Goal: Transaction & Acquisition: Book appointment/travel/reservation

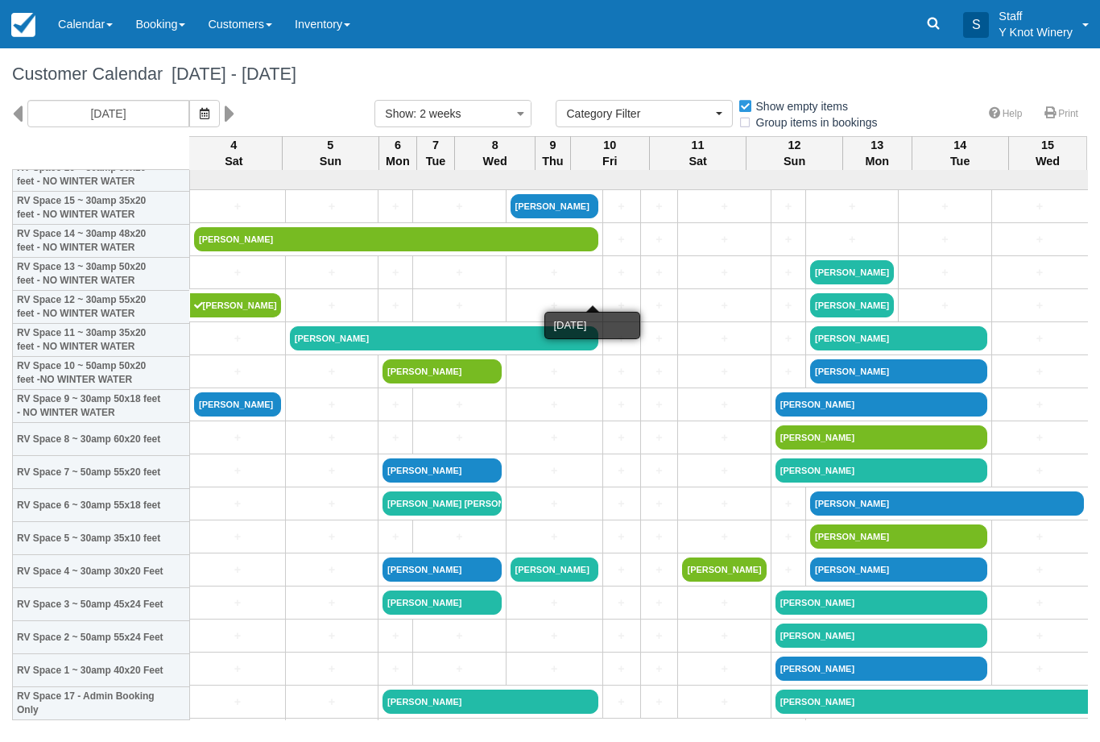
select select
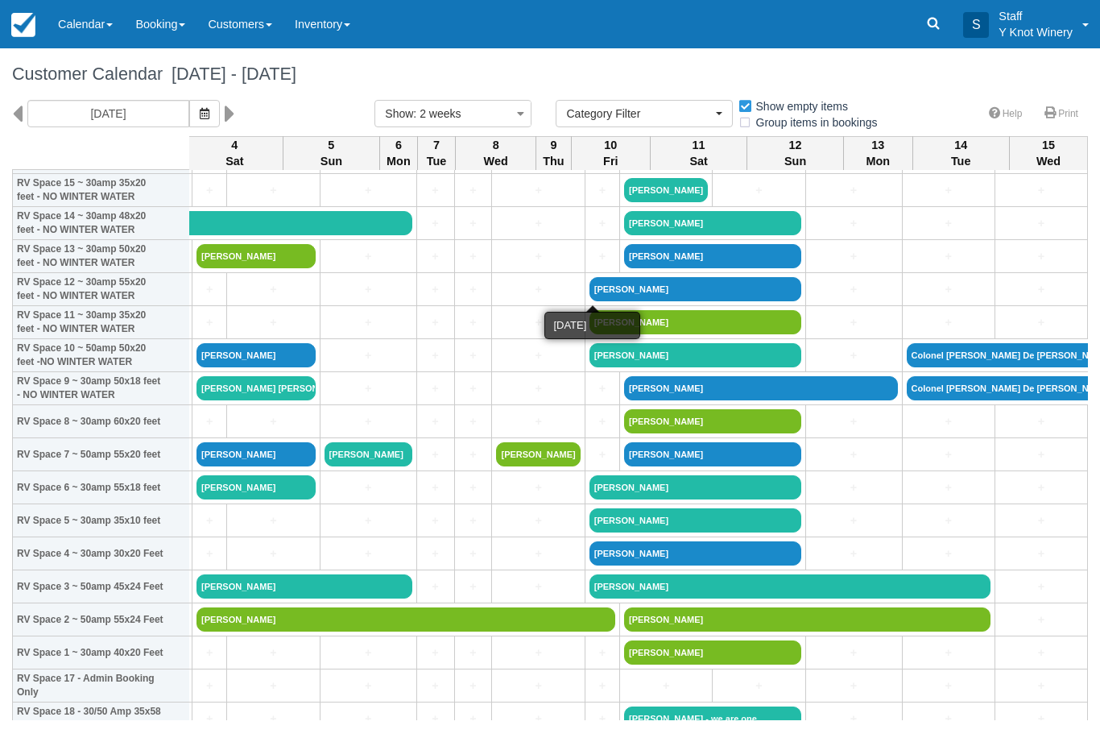
scroll to position [118, 186]
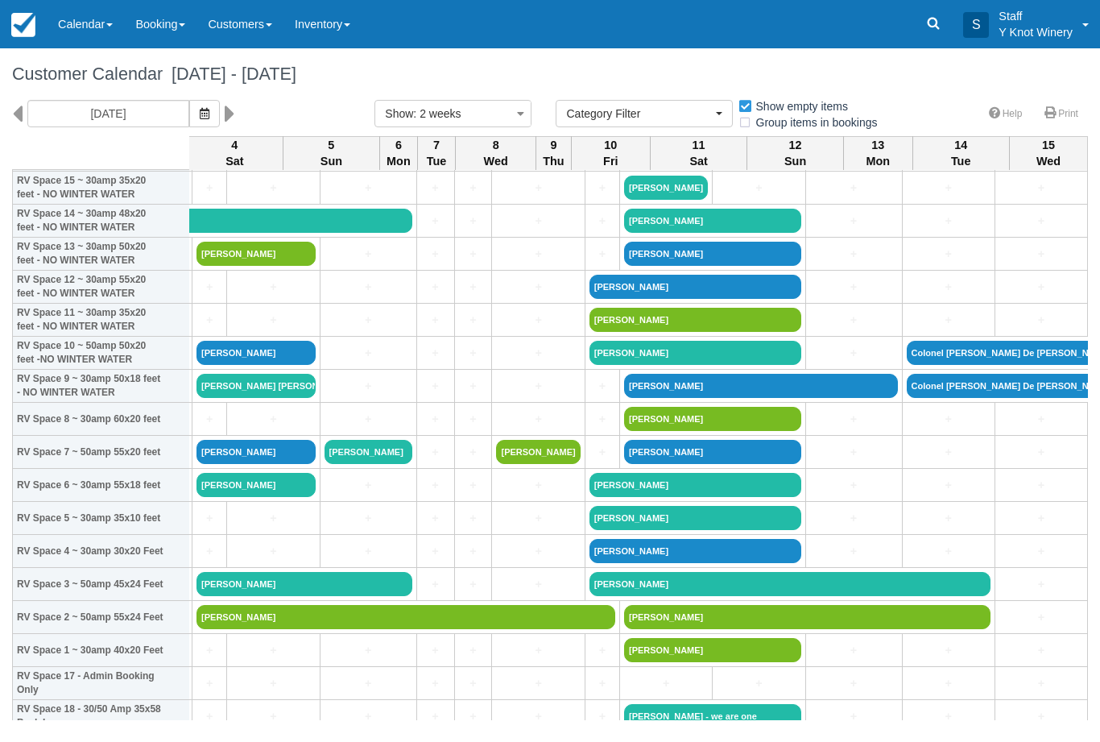
click at [200, 119] on span "button" at bounding box center [205, 113] width 10 height 13
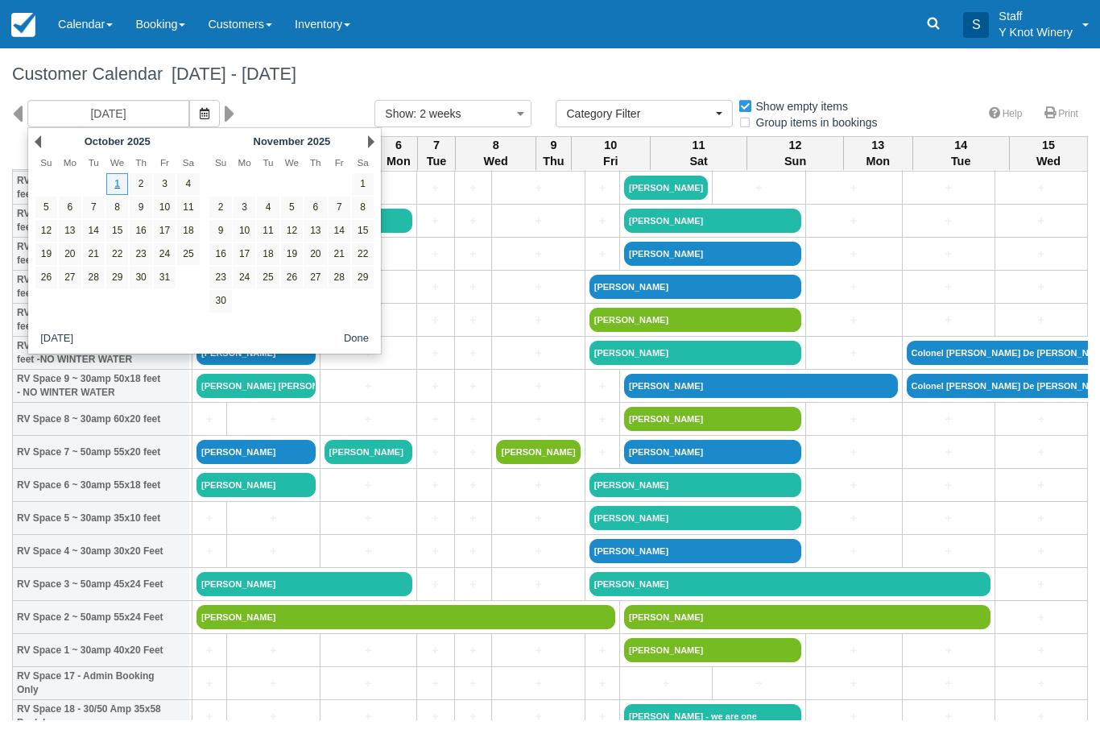
click at [199, 243] on link "25" at bounding box center [188, 254] width 22 height 22
type input "10/25/25"
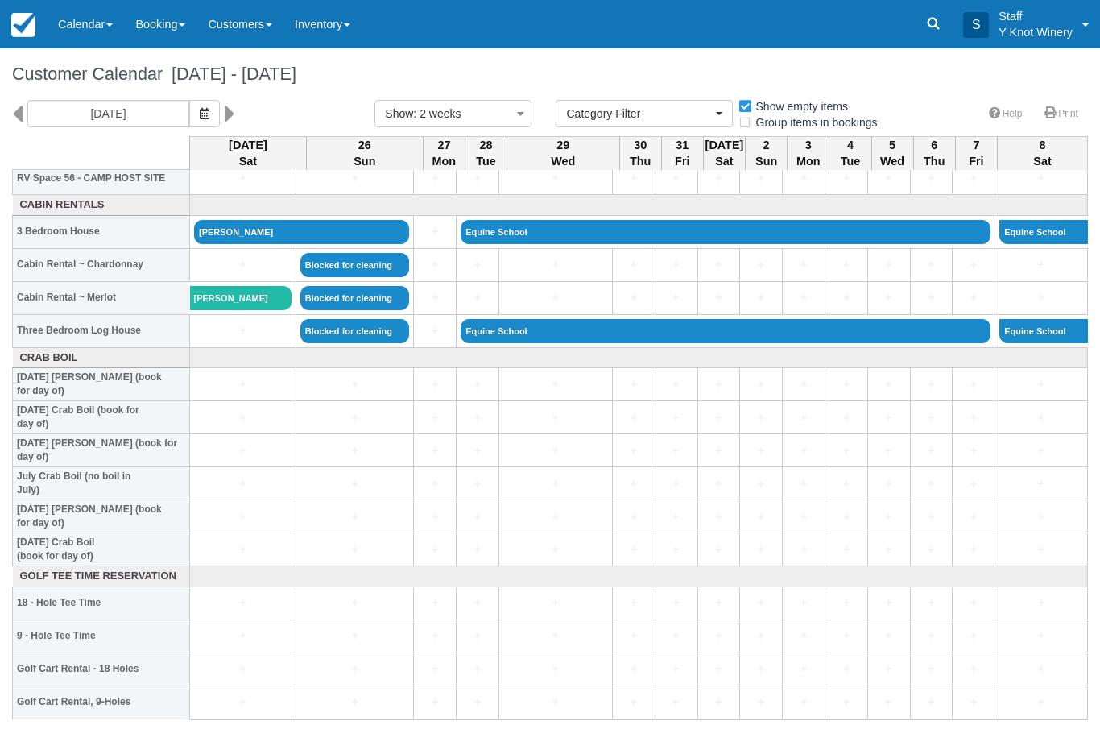
scroll to position [1909, 0]
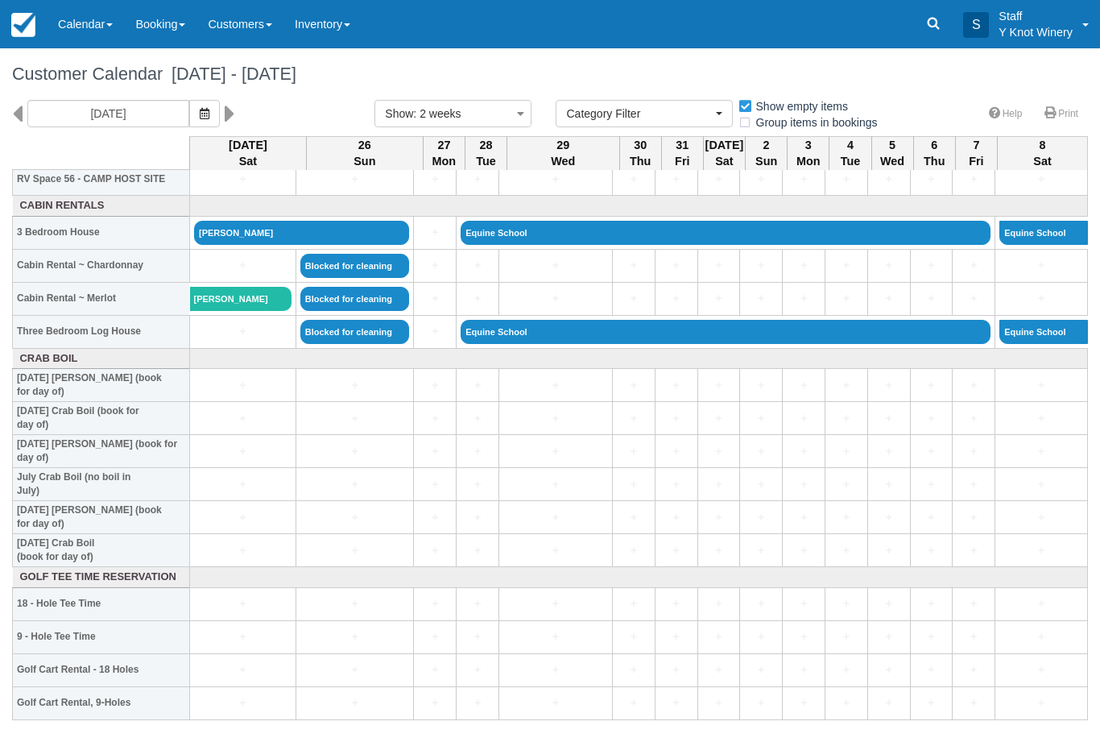
click at [238, 340] on link "+" at bounding box center [242, 331] width 97 height 17
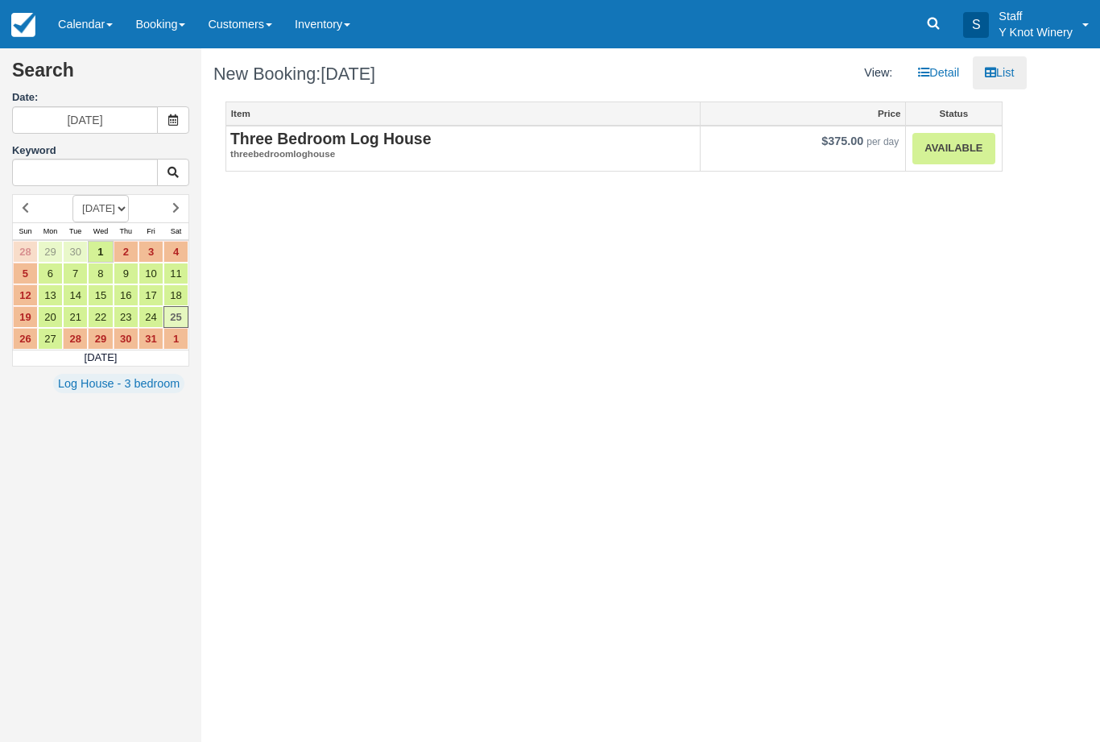
click at [366, 143] on strong "Three Bedroom Log House" at bounding box center [330, 139] width 201 height 18
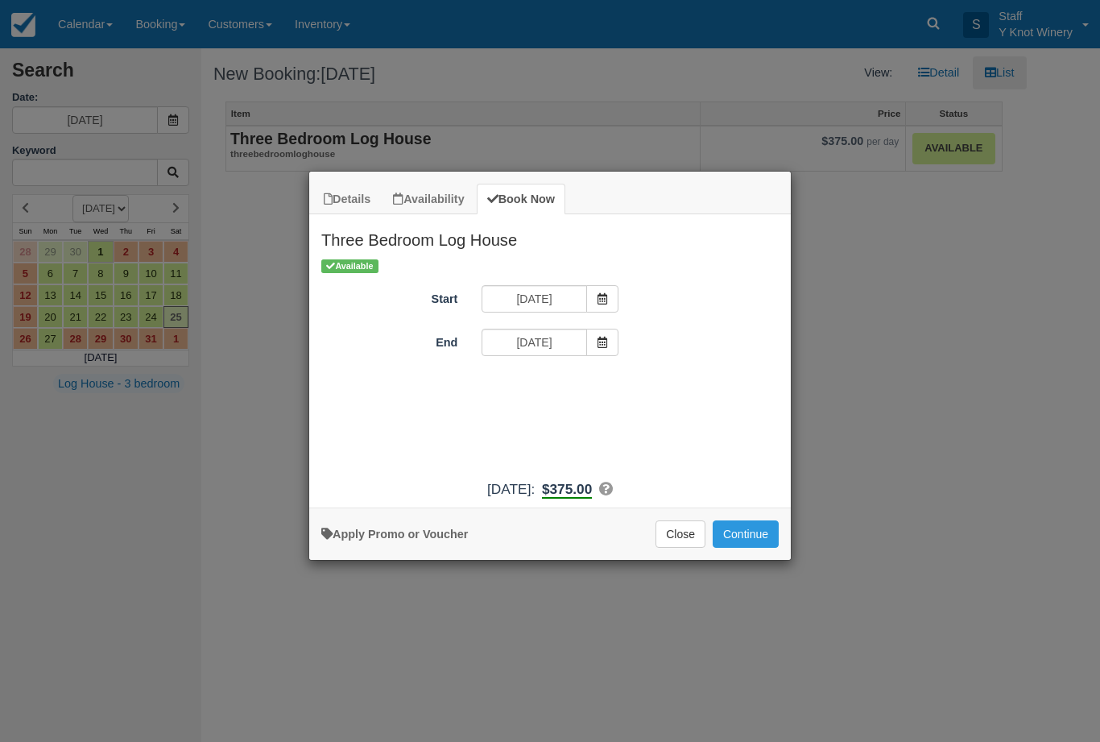
click at [678, 544] on button "Close" at bounding box center [680, 533] width 50 height 27
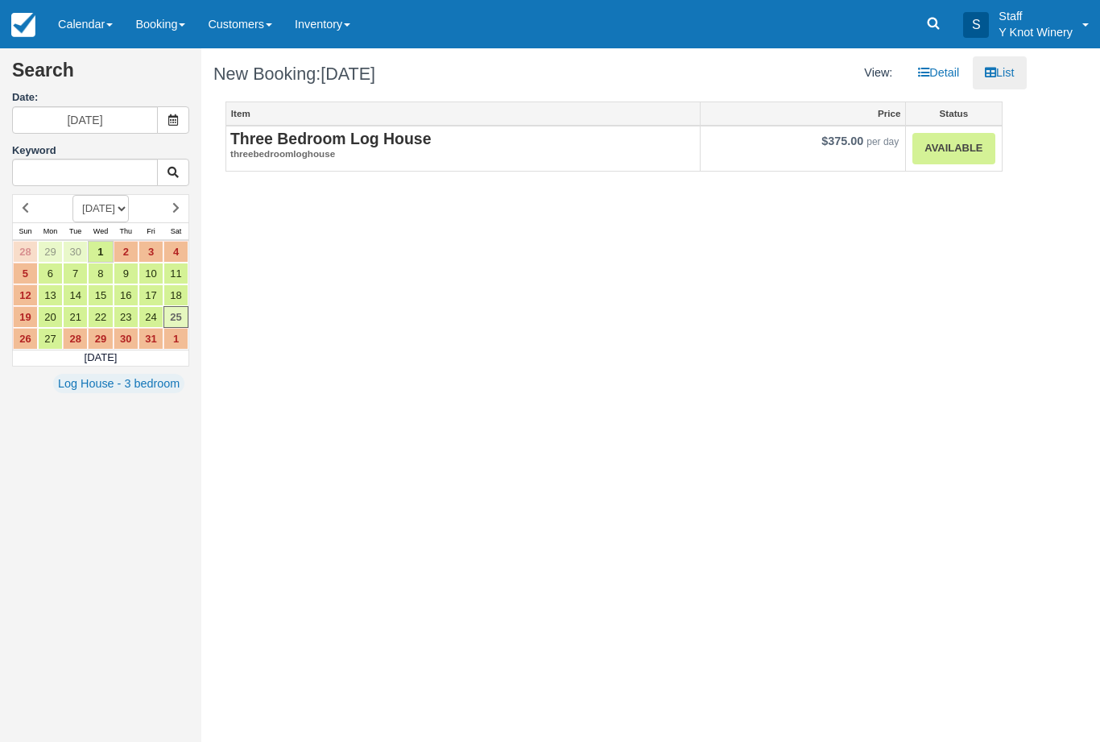
click at [88, 15] on link "Calendar" at bounding box center [85, 24] width 77 height 48
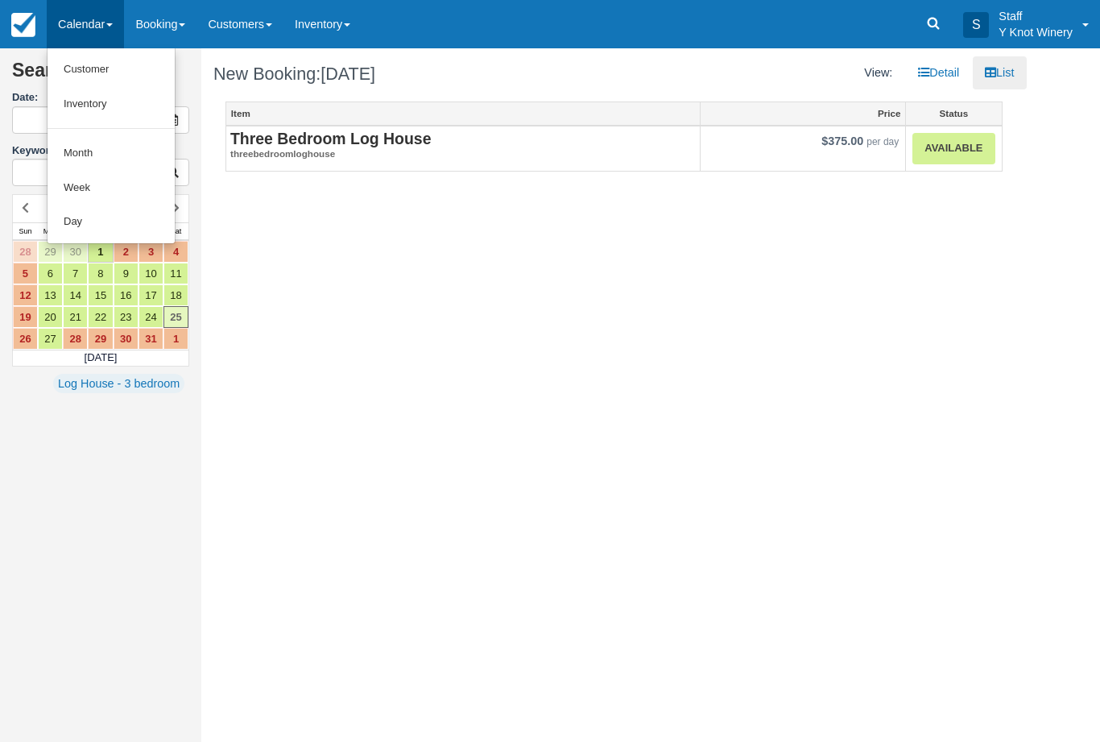
click at [101, 68] on link "Customer" at bounding box center [111, 69] width 127 height 35
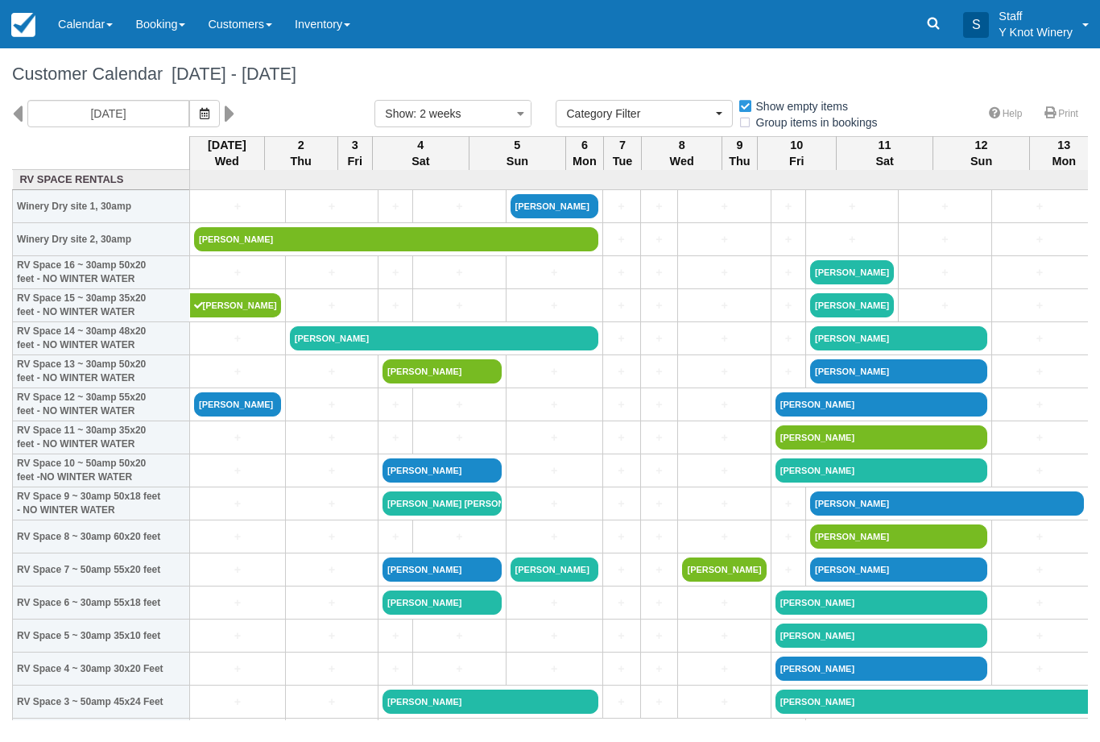
select select
click at [225, 111] on link at bounding box center [234, 113] width 19 height 27
type input "10/16/25"
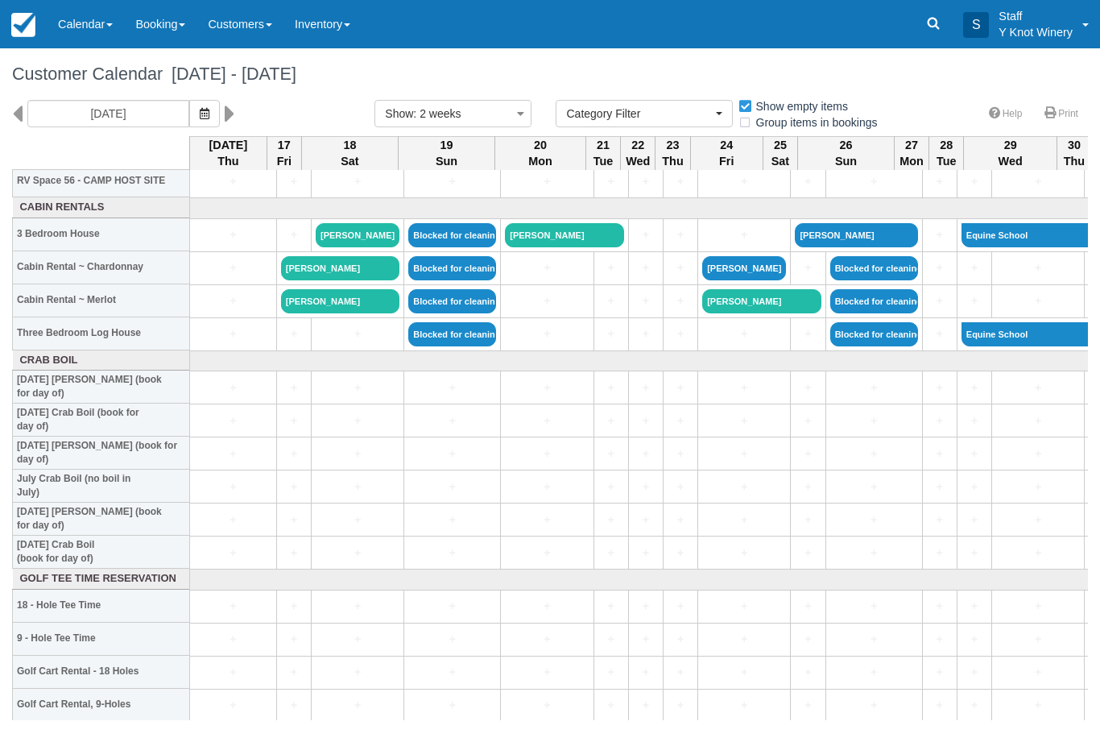
scroll to position [1908, 0]
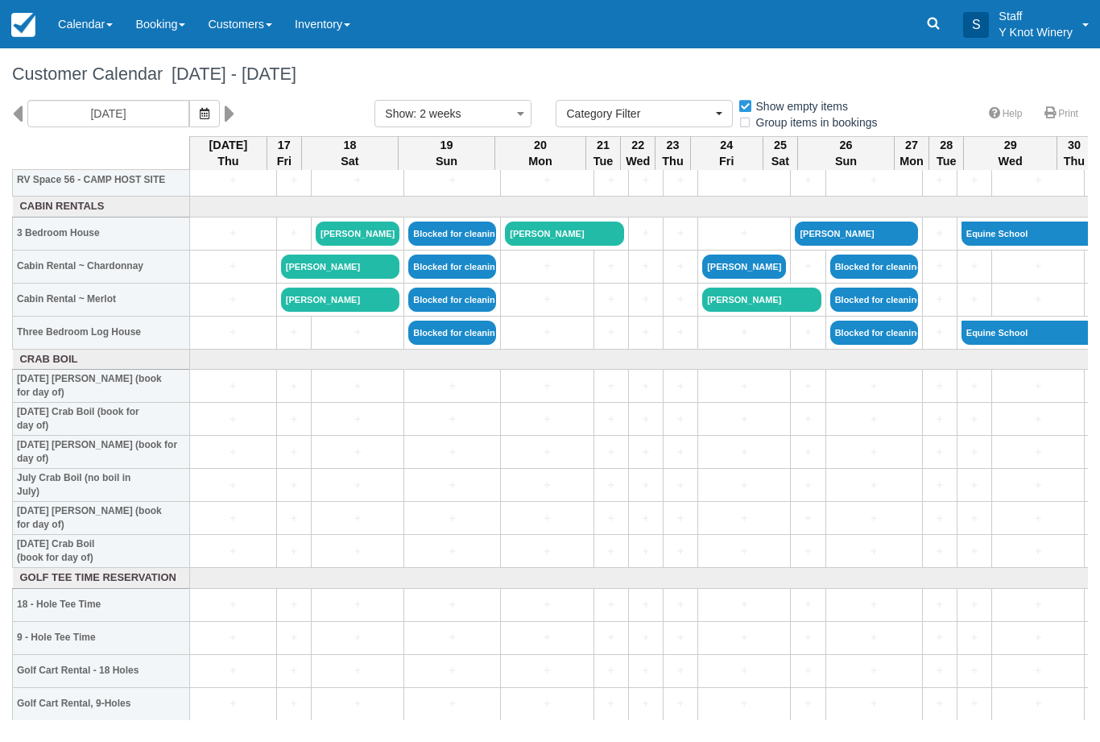
click at [795, 341] on link "+" at bounding box center [808, 332] width 26 height 17
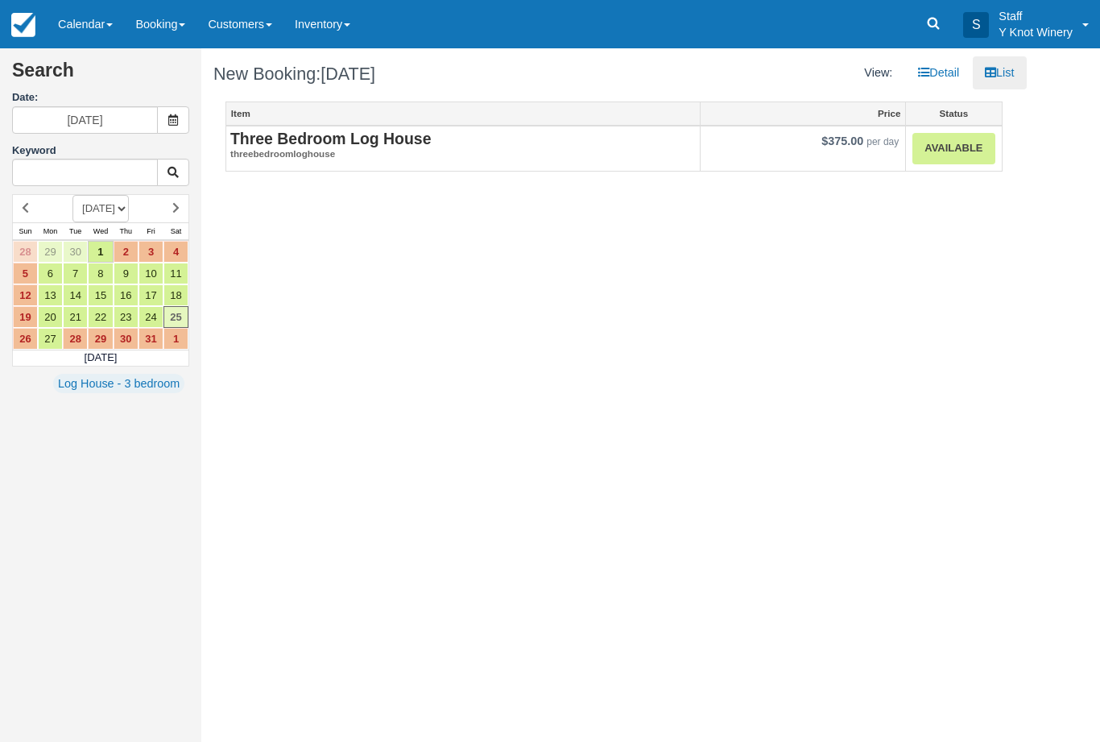
click at [456, 139] on h2 "Three Bedroom Log House" at bounding box center [462, 138] width 465 height 17
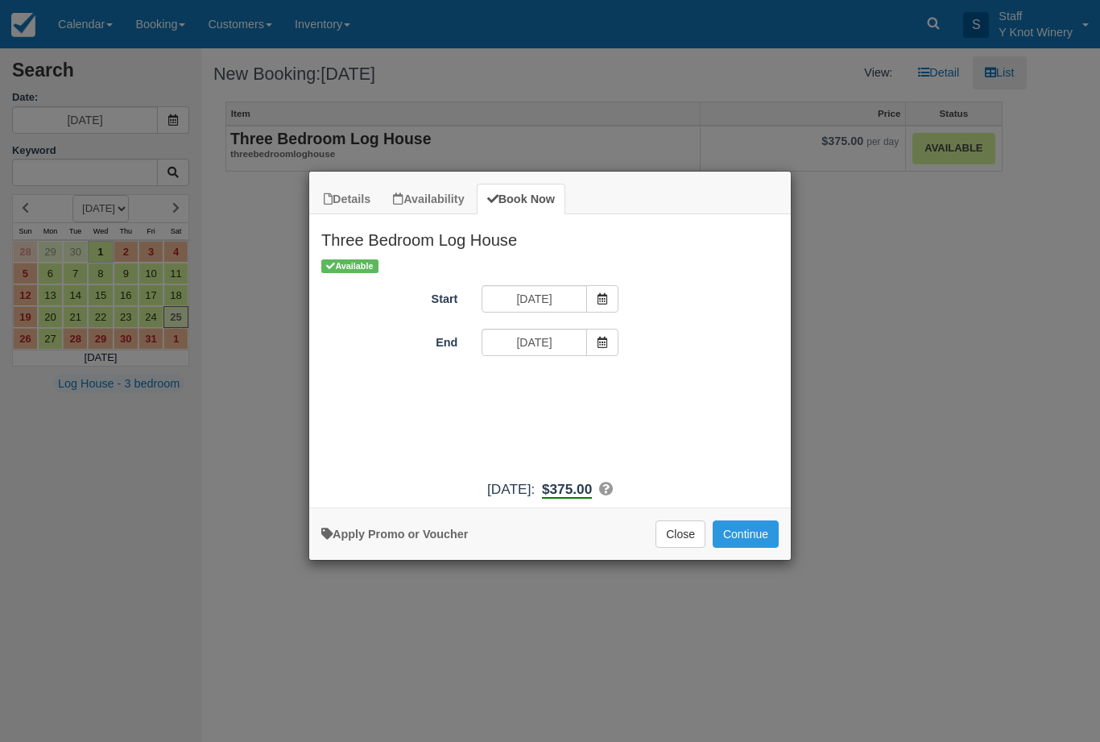
click at [763, 548] on button "Continue" at bounding box center [746, 533] width 66 height 27
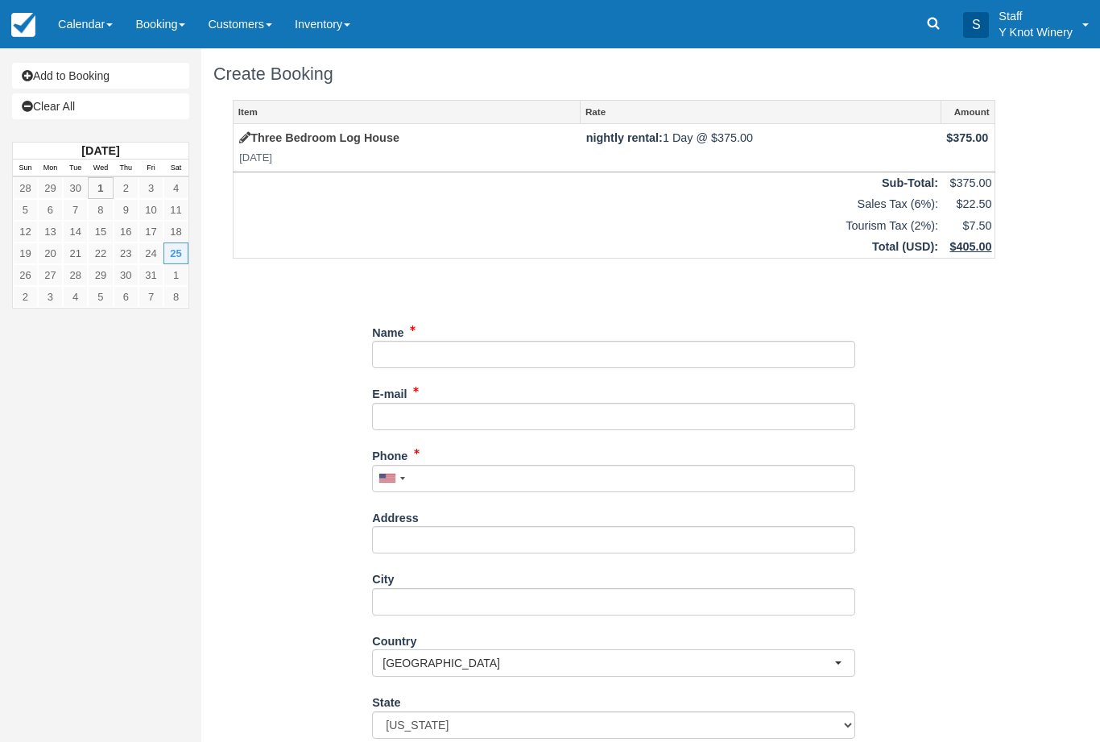
click at [486, 333] on div "Name" at bounding box center [613, 344] width 483 height 50
click at [442, 341] on input "Name" at bounding box center [613, 354] width 483 height 27
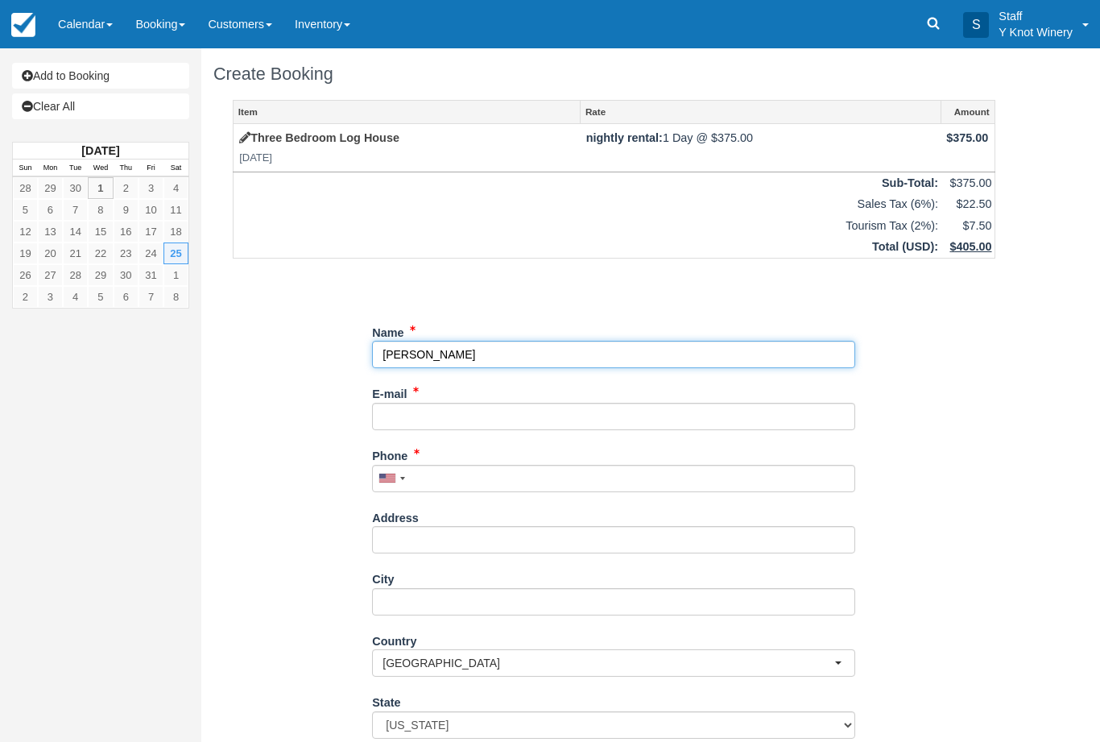
type input "Pam linafelter"
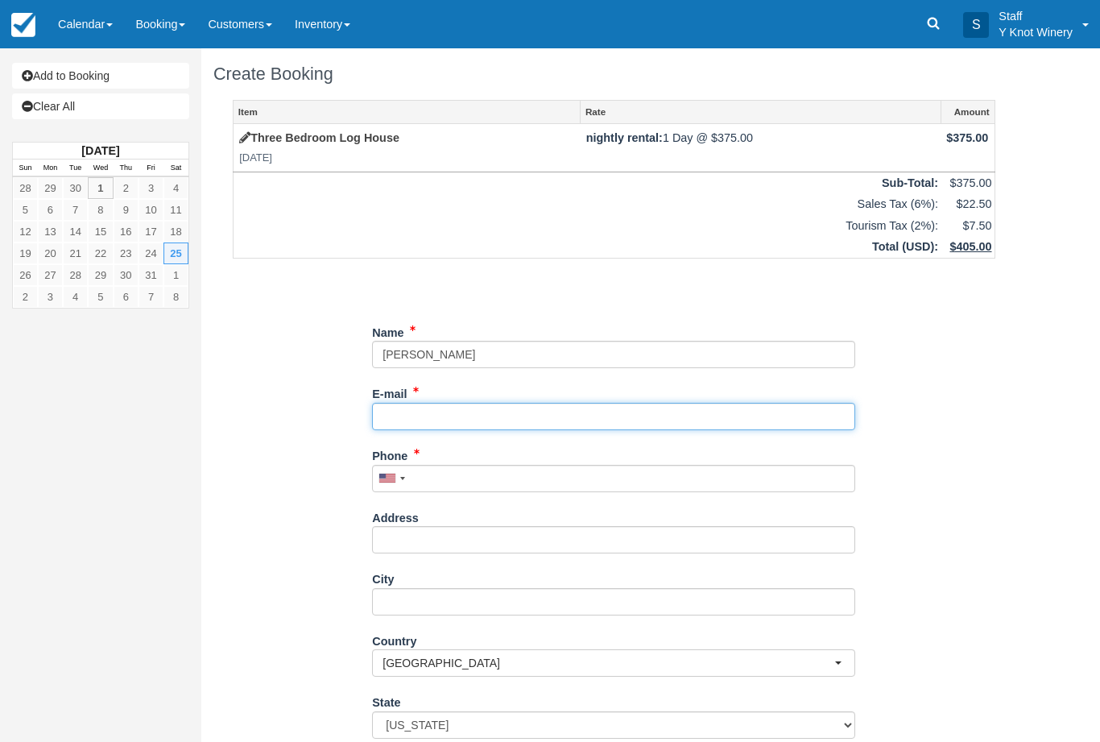
click at [432, 403] on input "E-mail" at bounding box center [613, 416] width 483 height 27
type input "[EMAIL_ADDRESS][DOMAIN_NAME]"
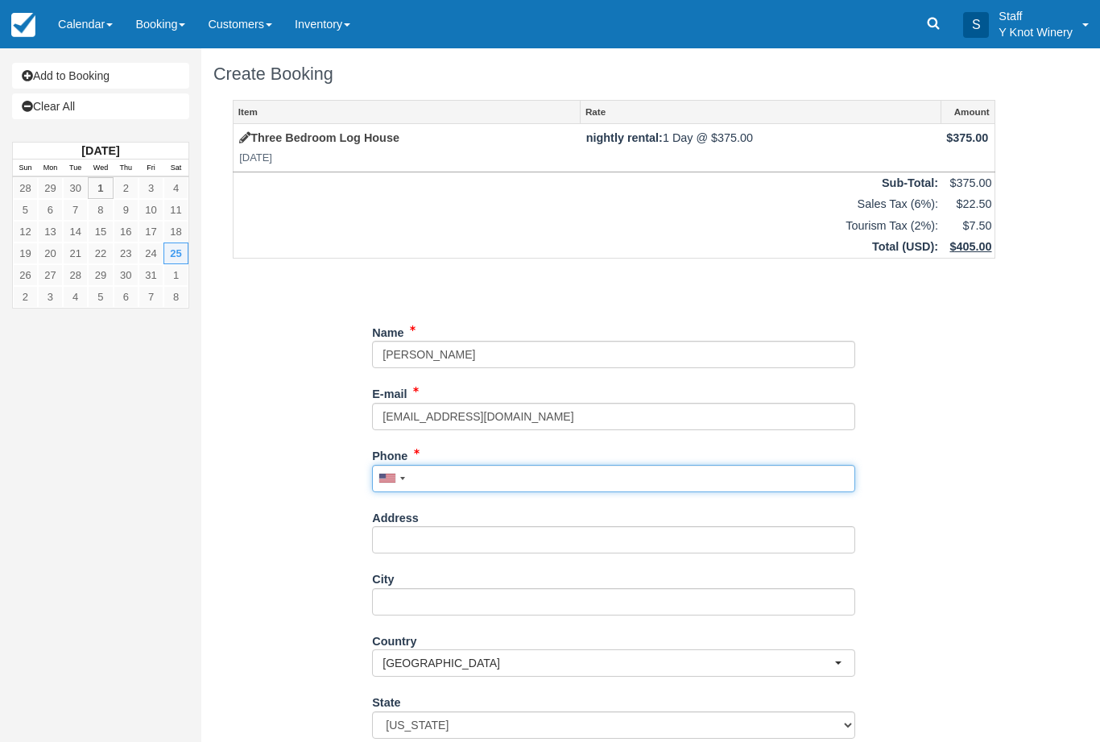
click at [419, 466] on input "Phone" at bounding box center [613, 478] width 483 height 27
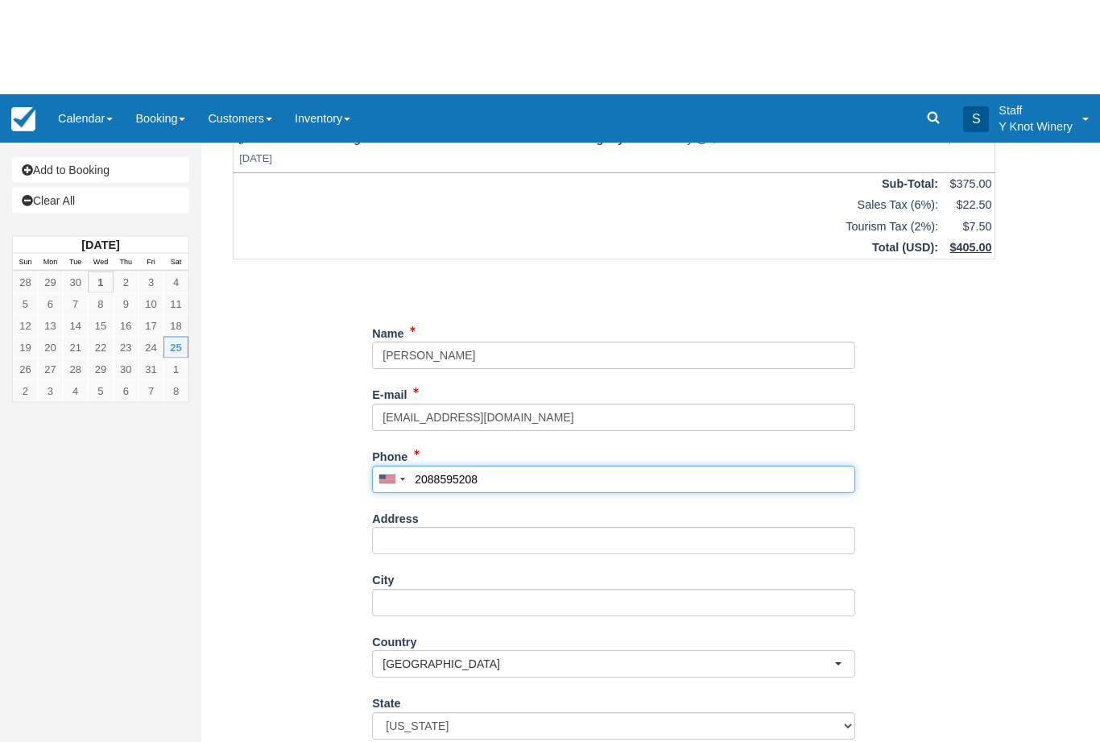
scroll to position [94, 0]
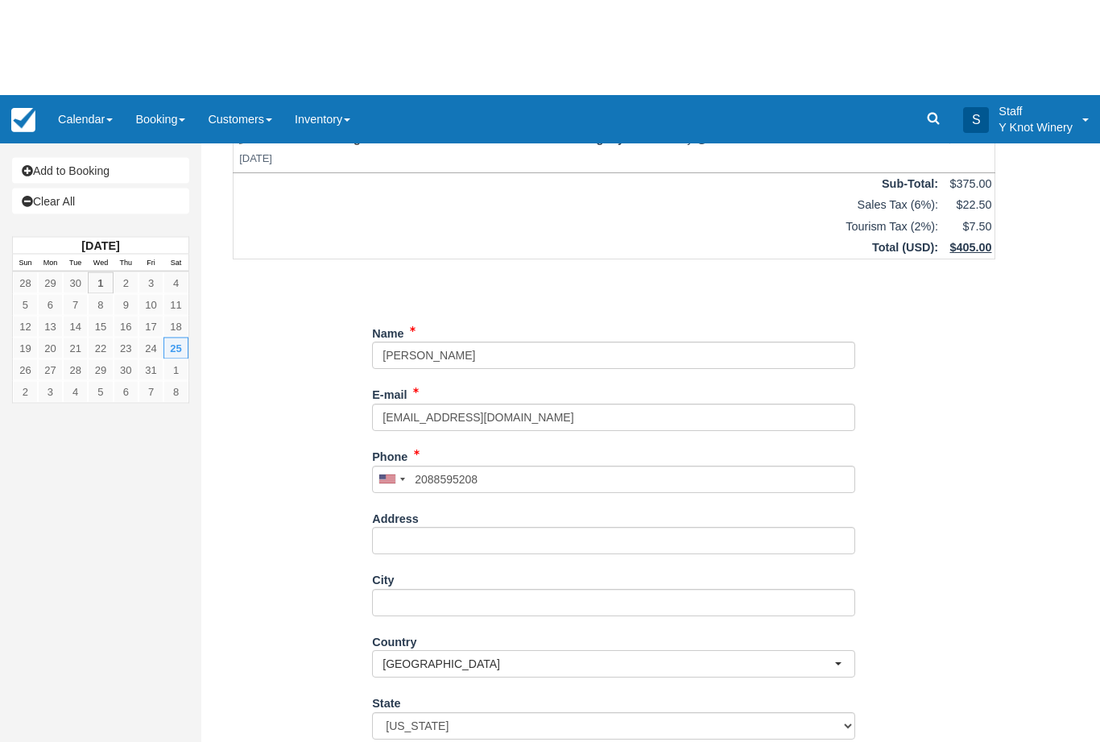
type input "+12088595208"
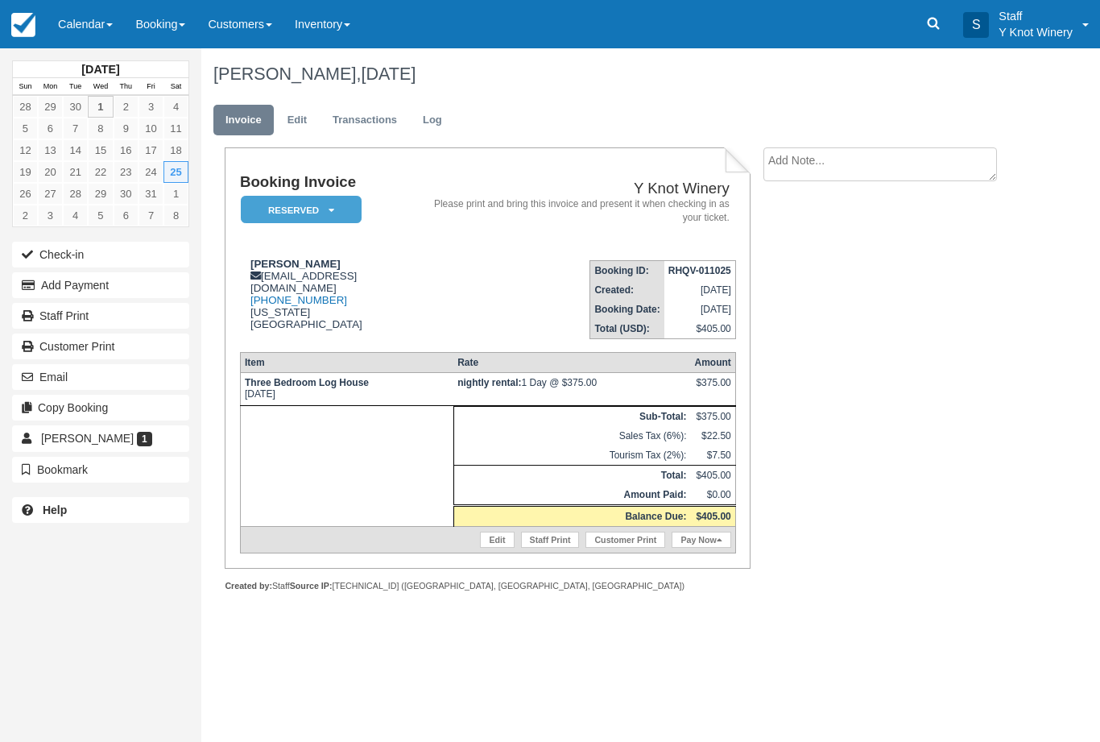
click at [78, 24] on link "Calendar" at bounding box center [85, 24] width 77 height 48
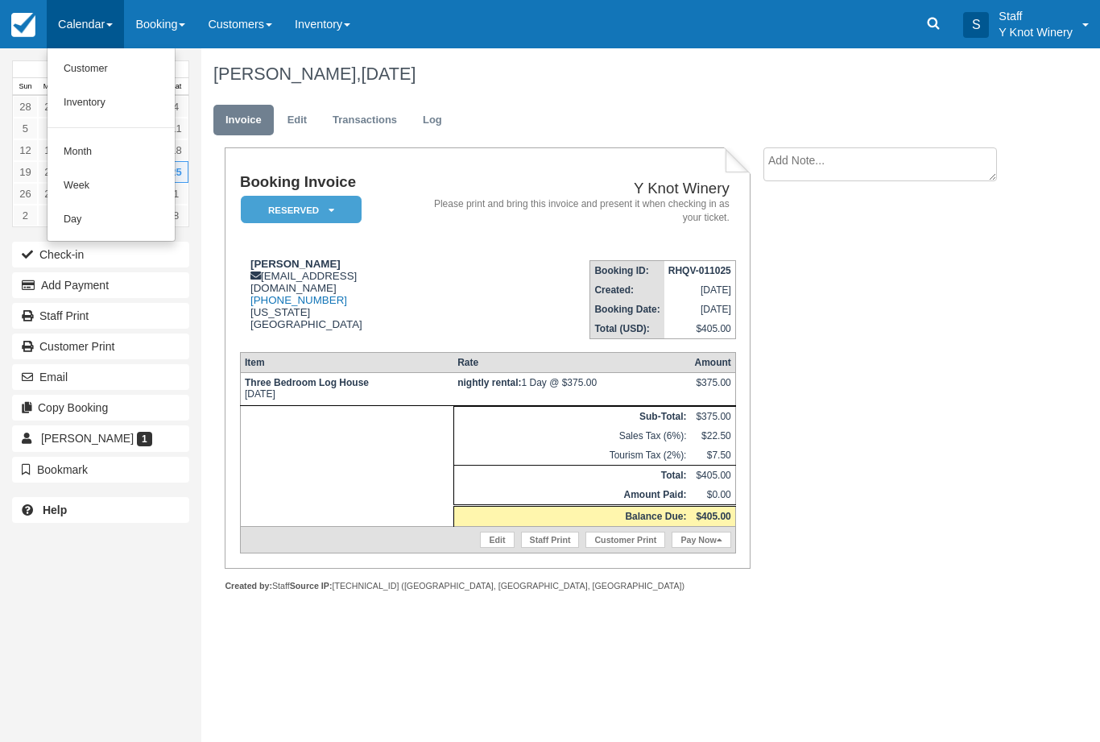
click at [131, 75] on link "Customer" at bounding box center [111, 69] width 127 height 34
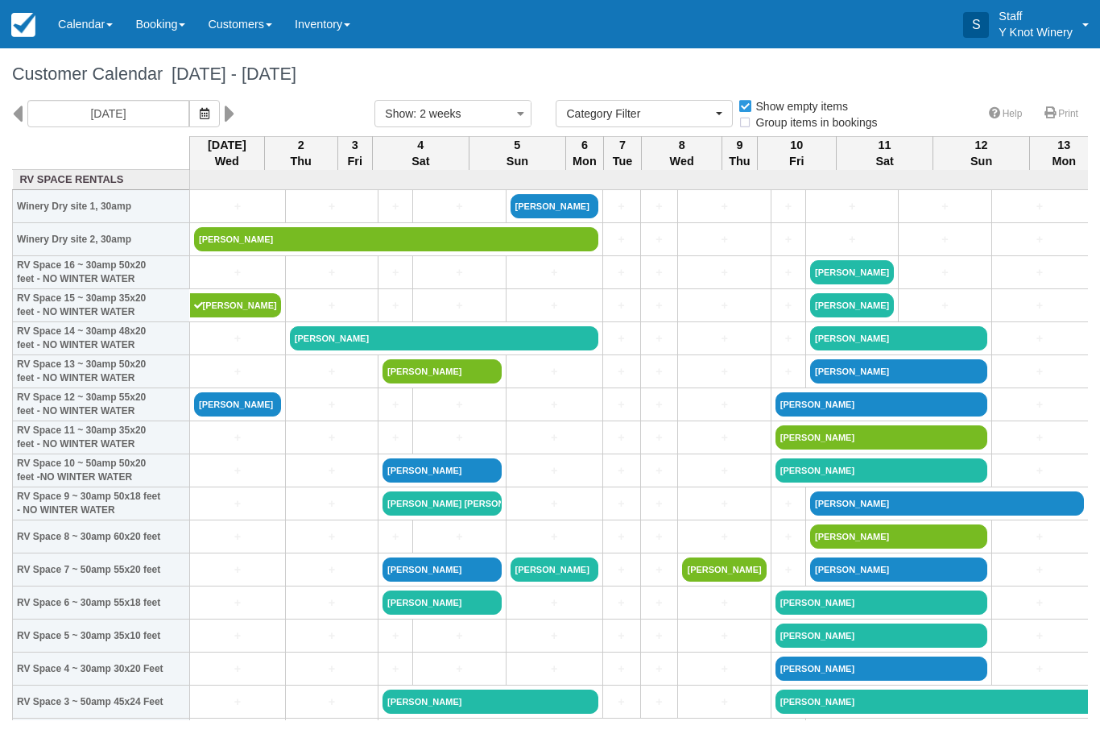
select select
